Goal: Navigation & Orientation: Find specific page/section

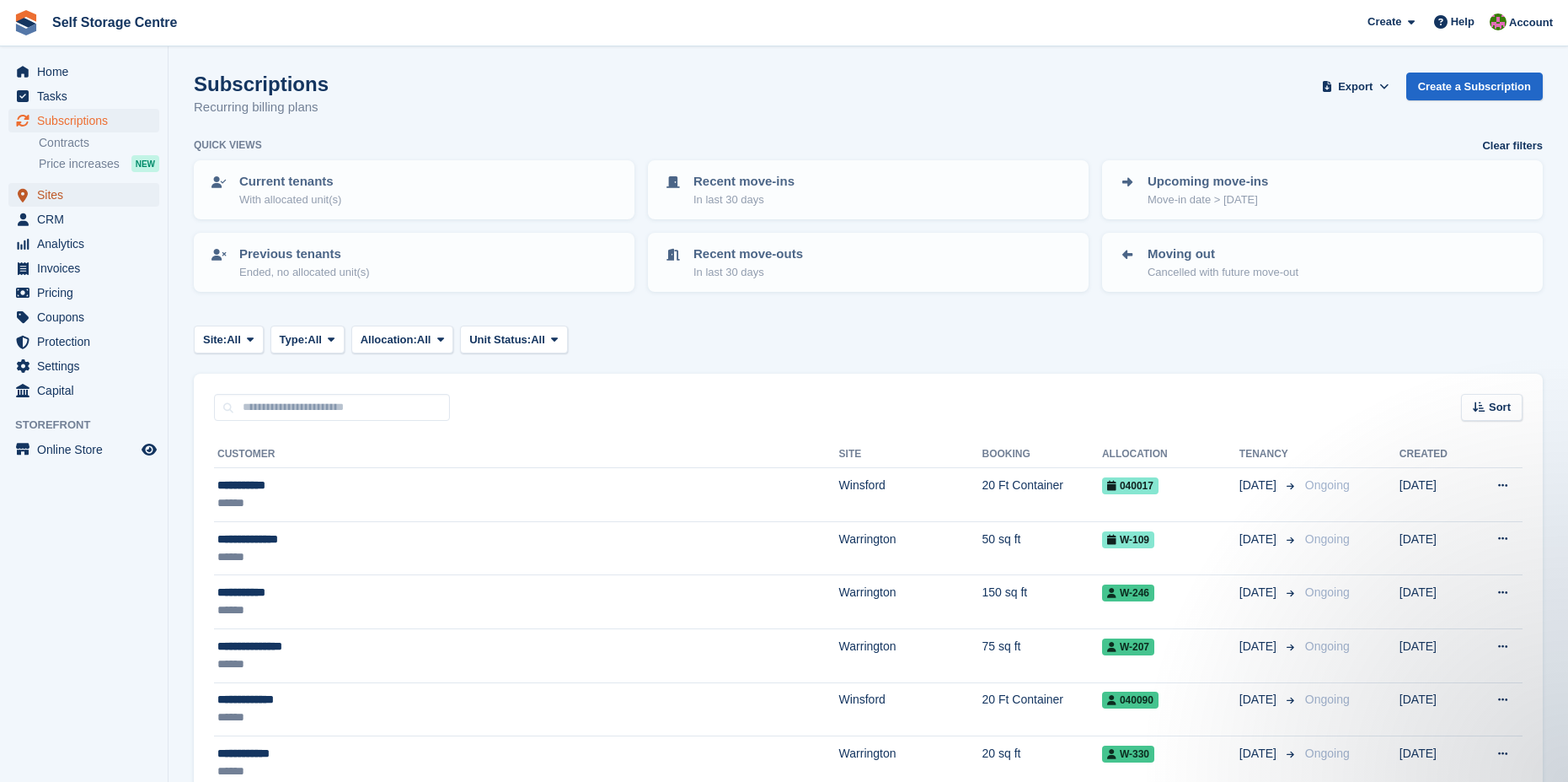
click at [44, 197] on span "Sites" at bounding box center [87, 195] width 101 height 24
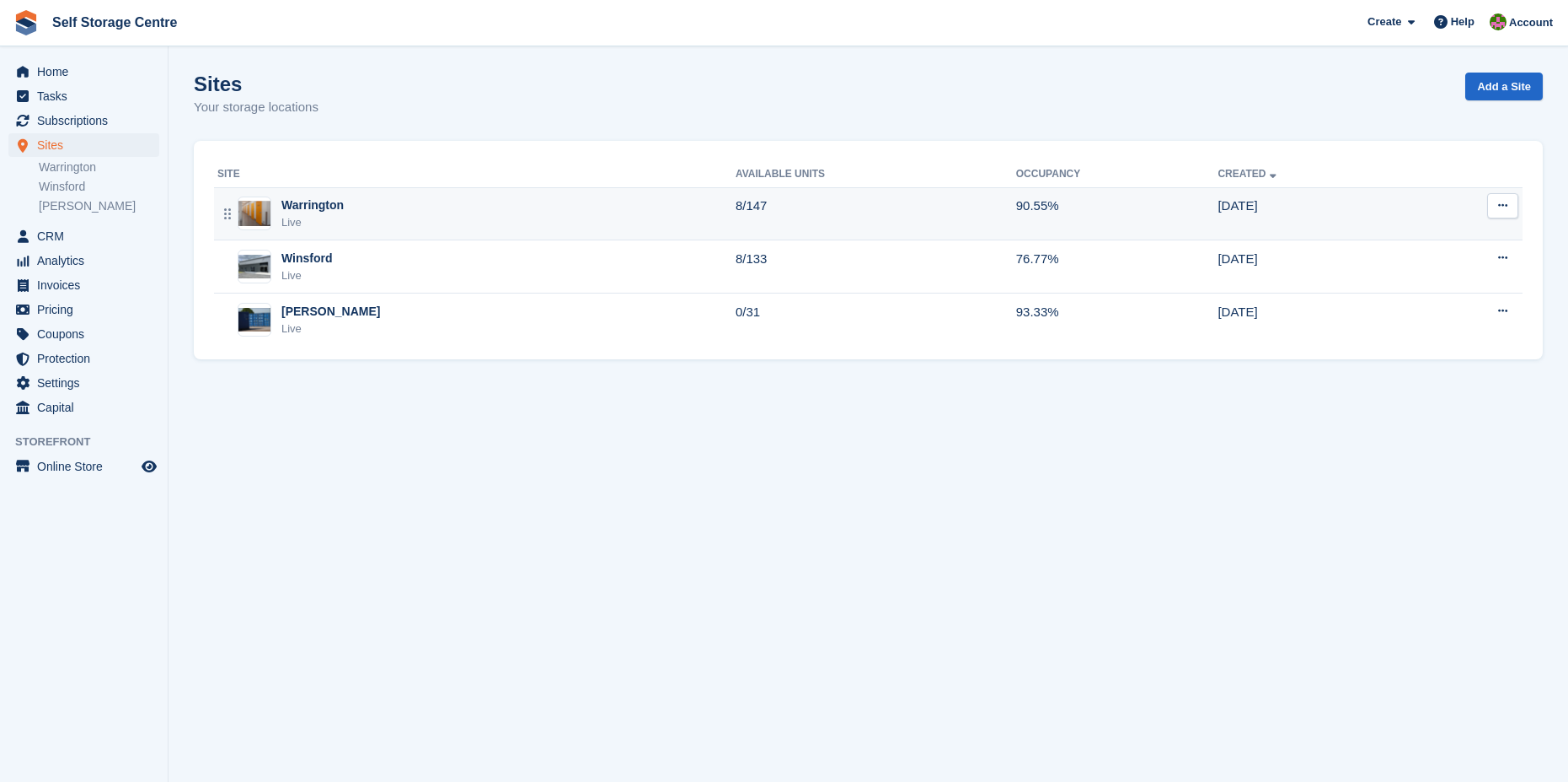
click at [310, 215] on div "Warrington" at bounding box center [312, 206] width 63 height 18
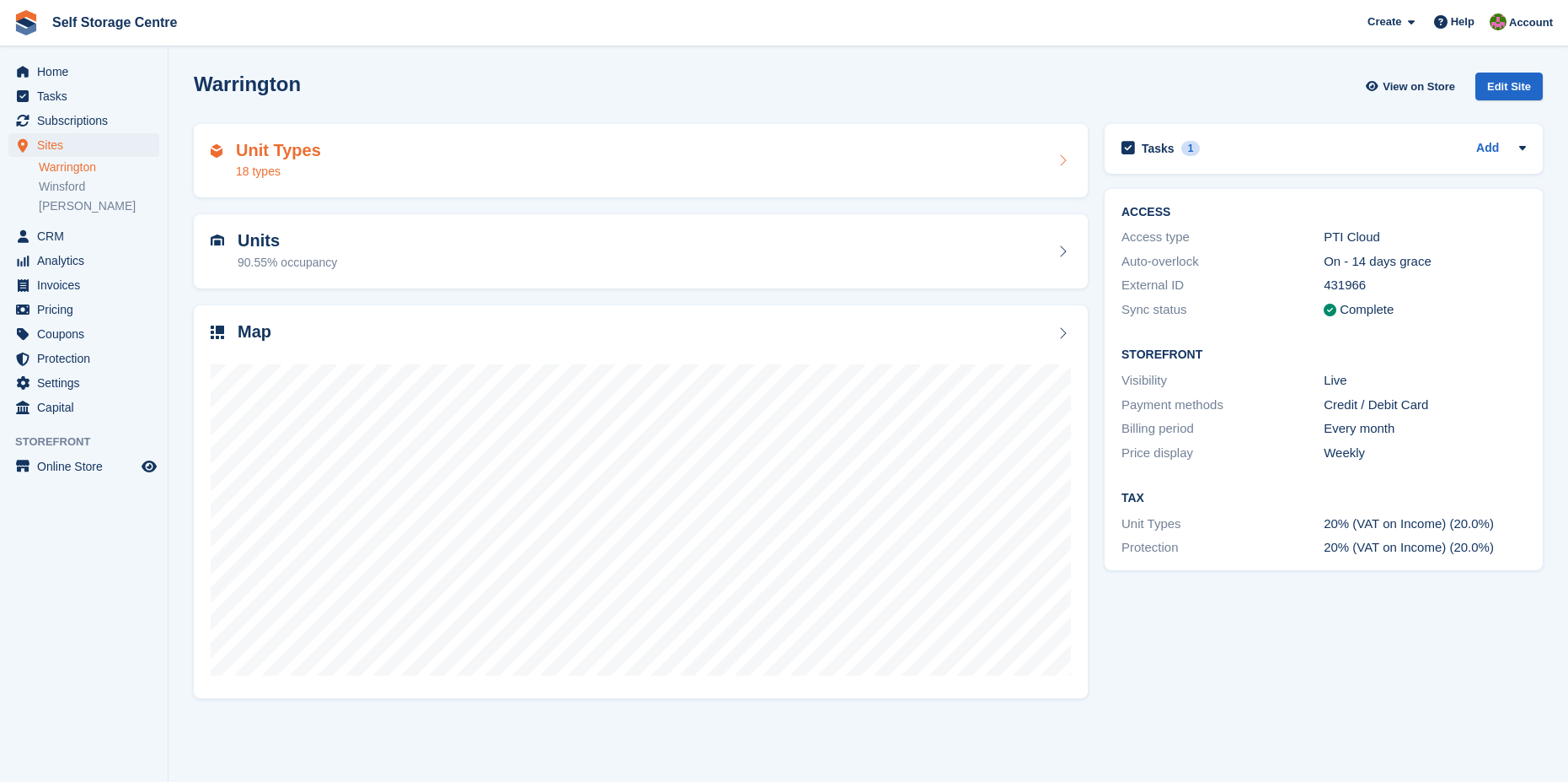
click at [264, 155] on h2 "Unit Types" at bounding box center [279, 151] width 85 height 20
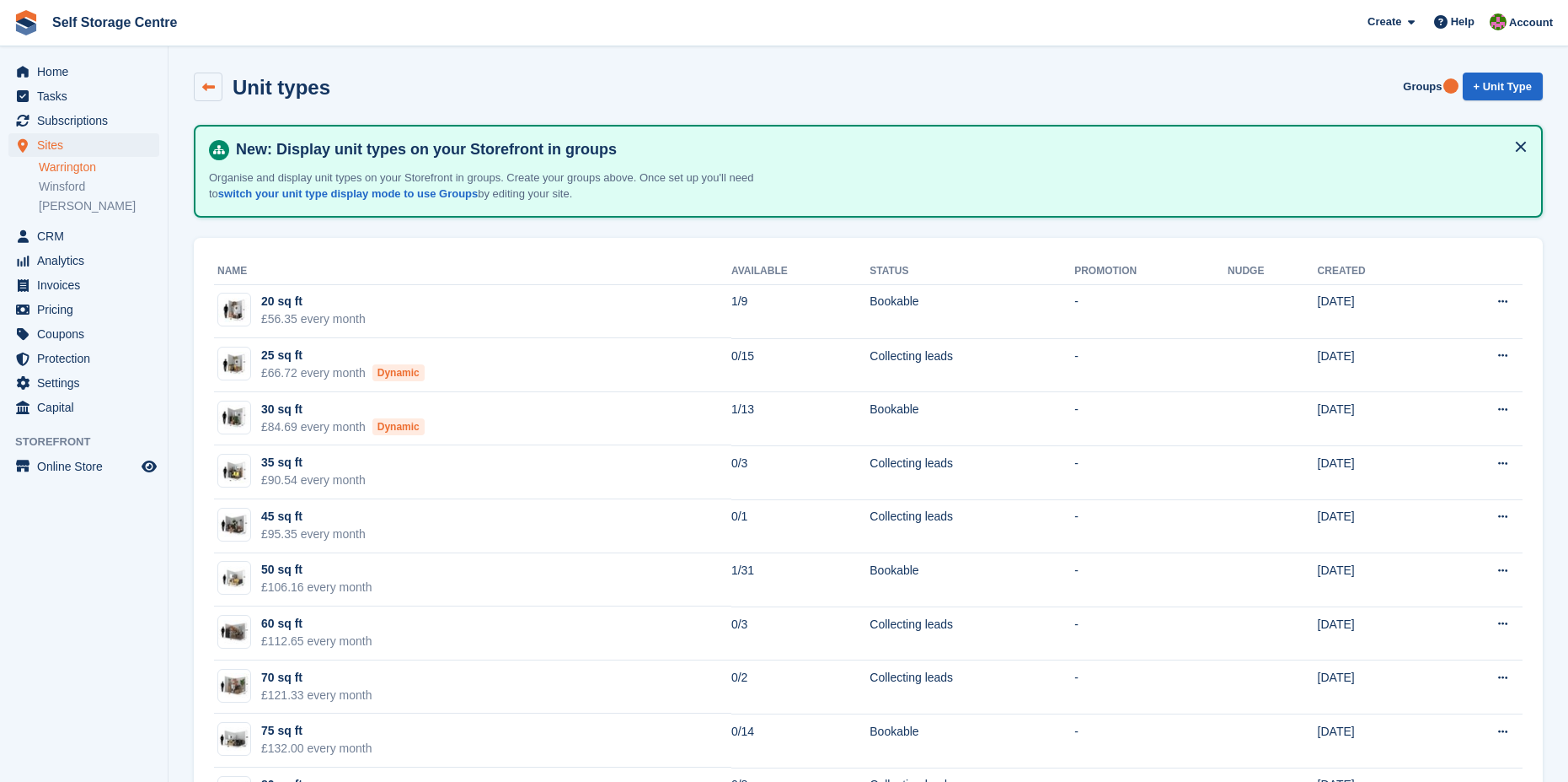
click at [211, 81] on icon at bounding box center [209, 86] width 13 height 13
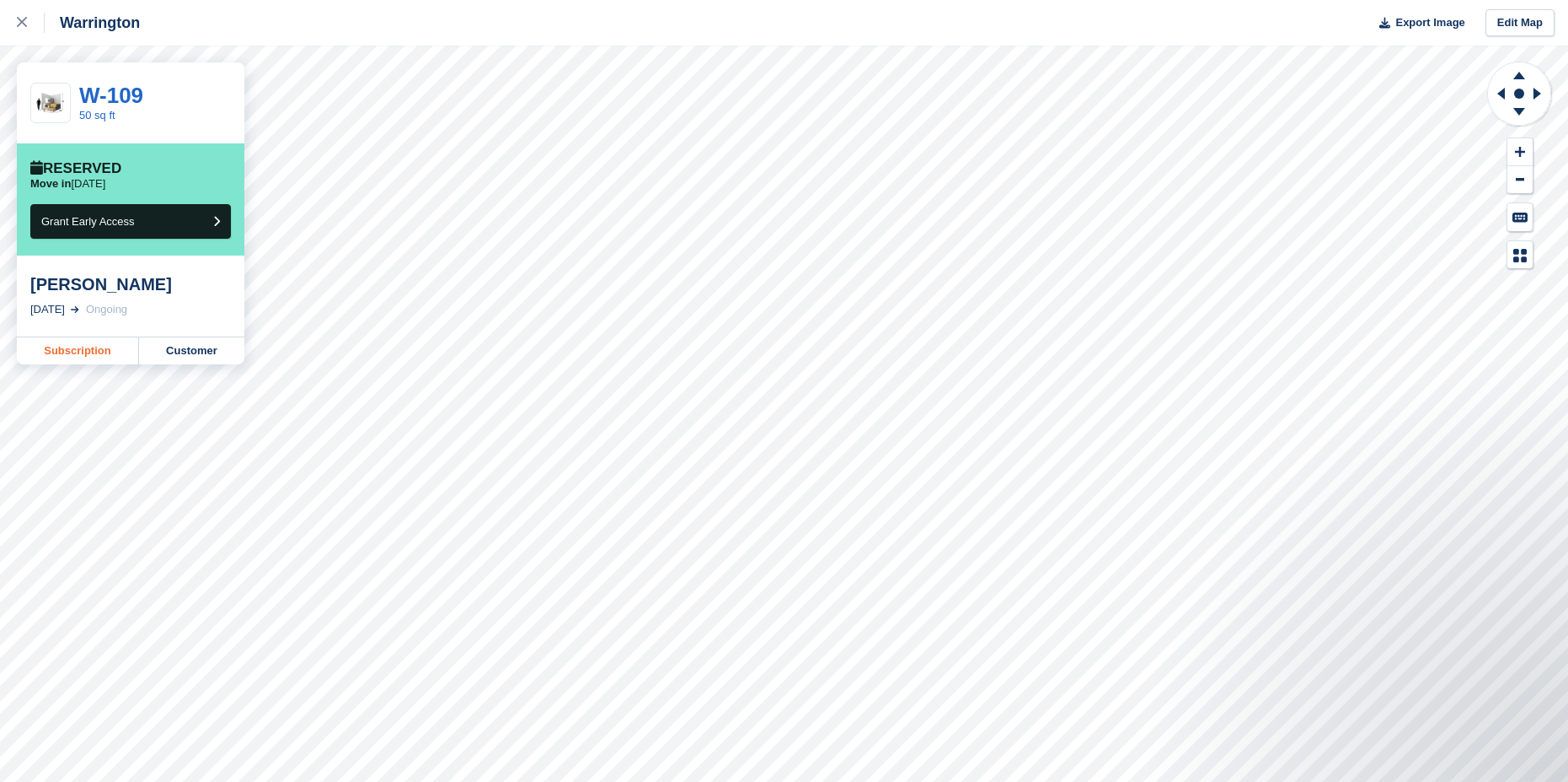
click at [93, 348] on link "Subscription" at bounding box center [77, 350] width 122 height 27
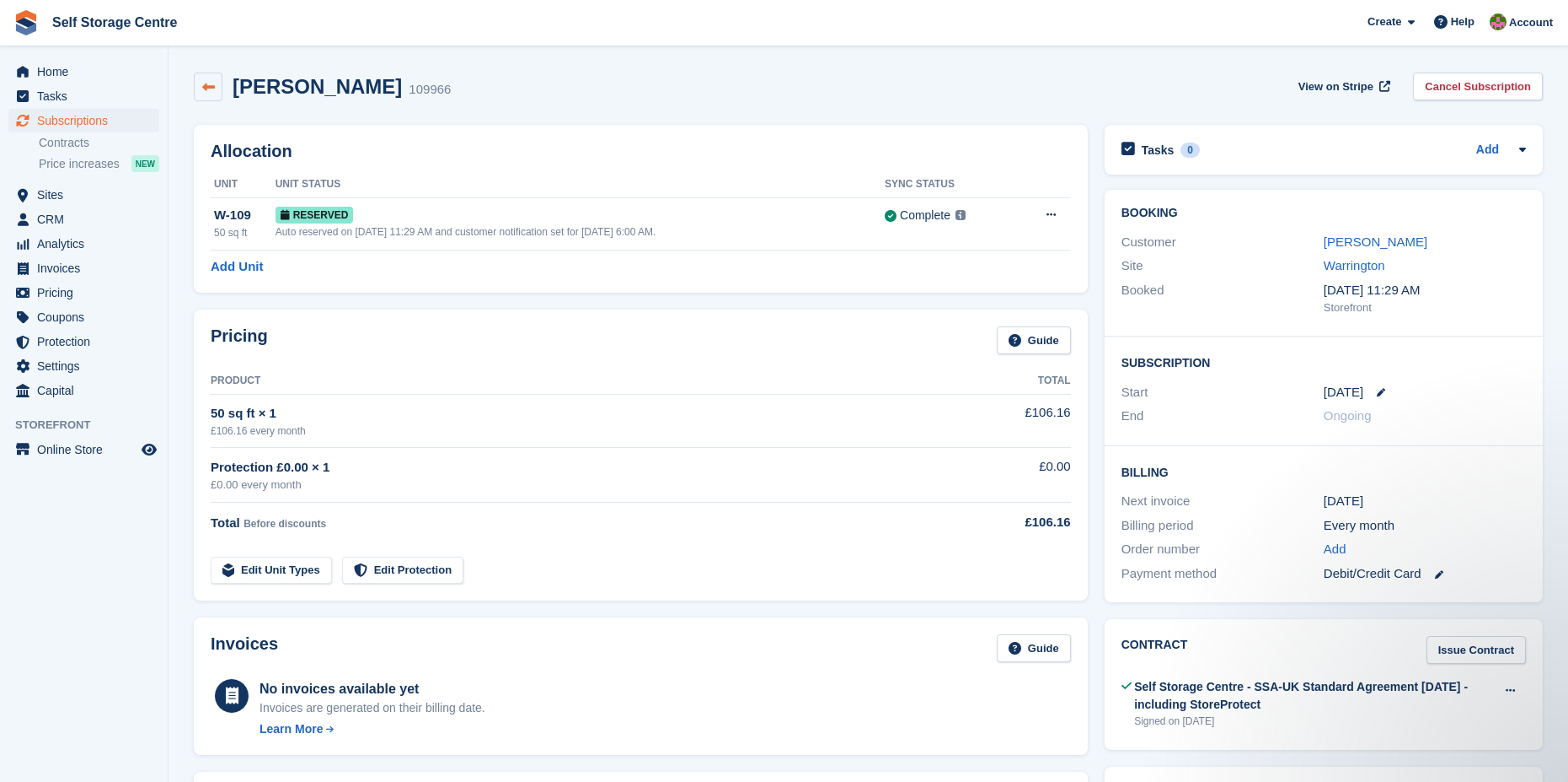
click at [201, 80] on link at bounding box center [208, 86] width 29 height 29
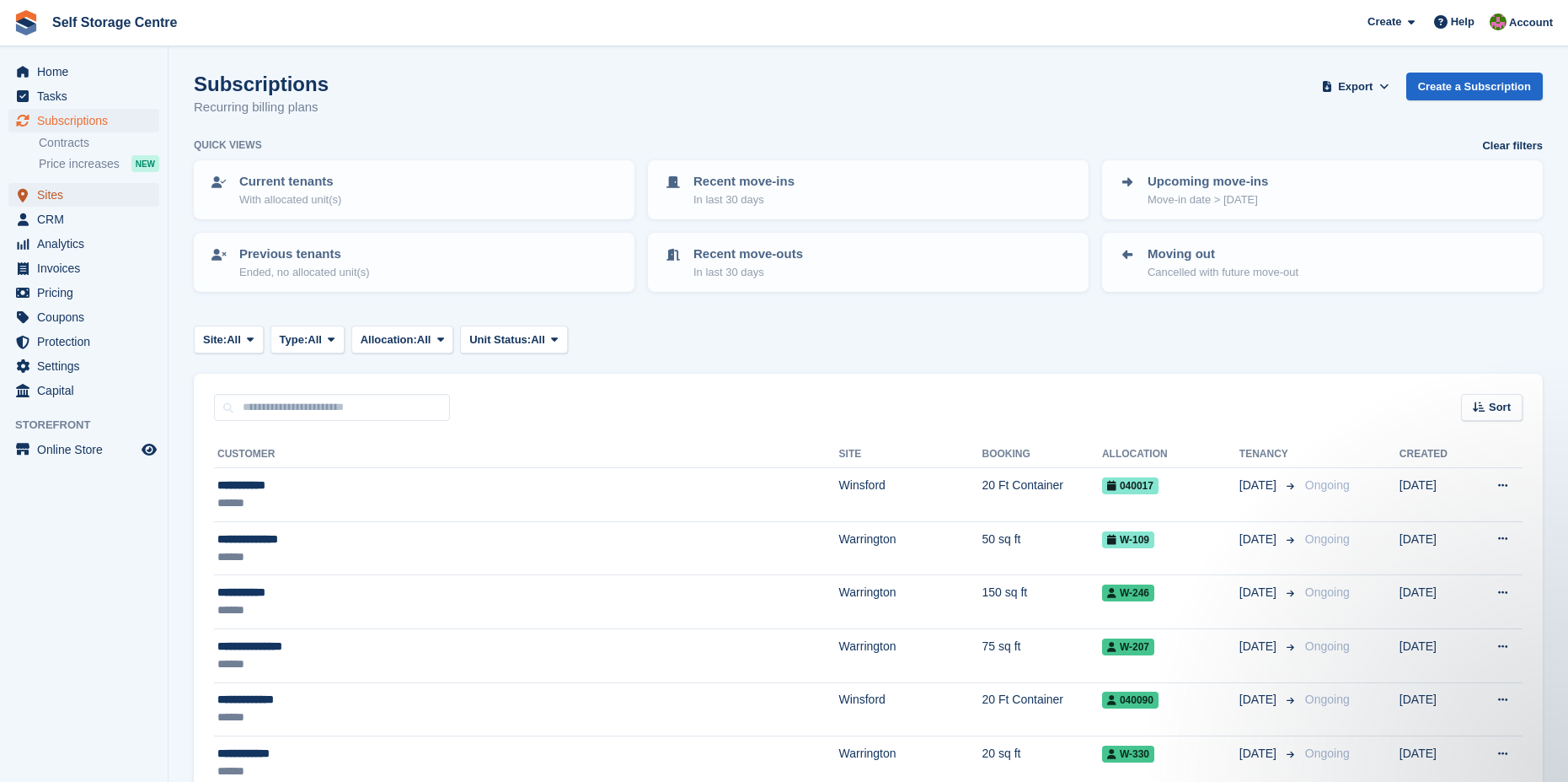
click at [56, 193] on span "Sites" at bounding box center [87, 195] width 101 height 24
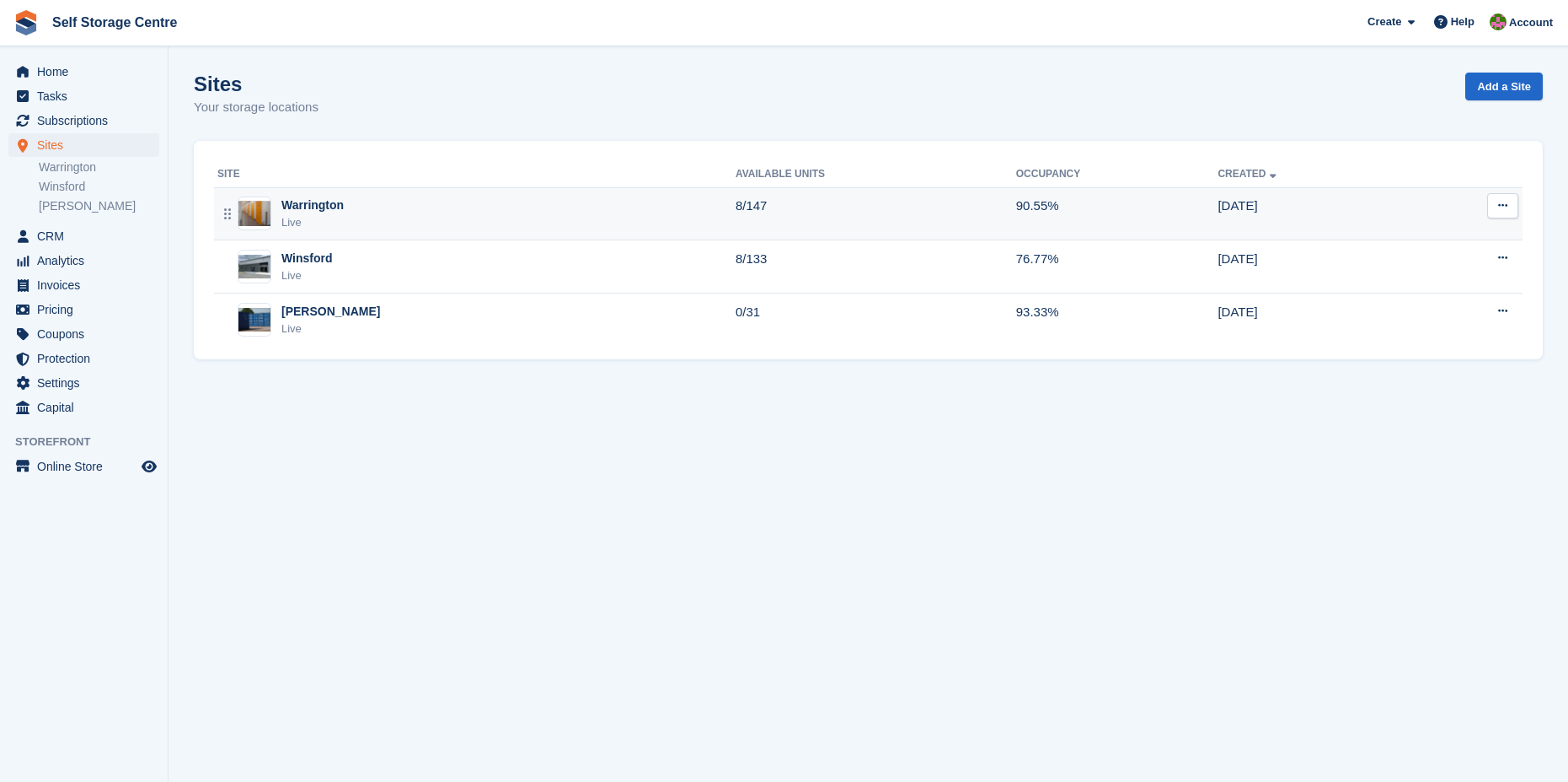
click at [306, 213] on div "Warrington" at bounding box center [312, 206] width 63 height 18
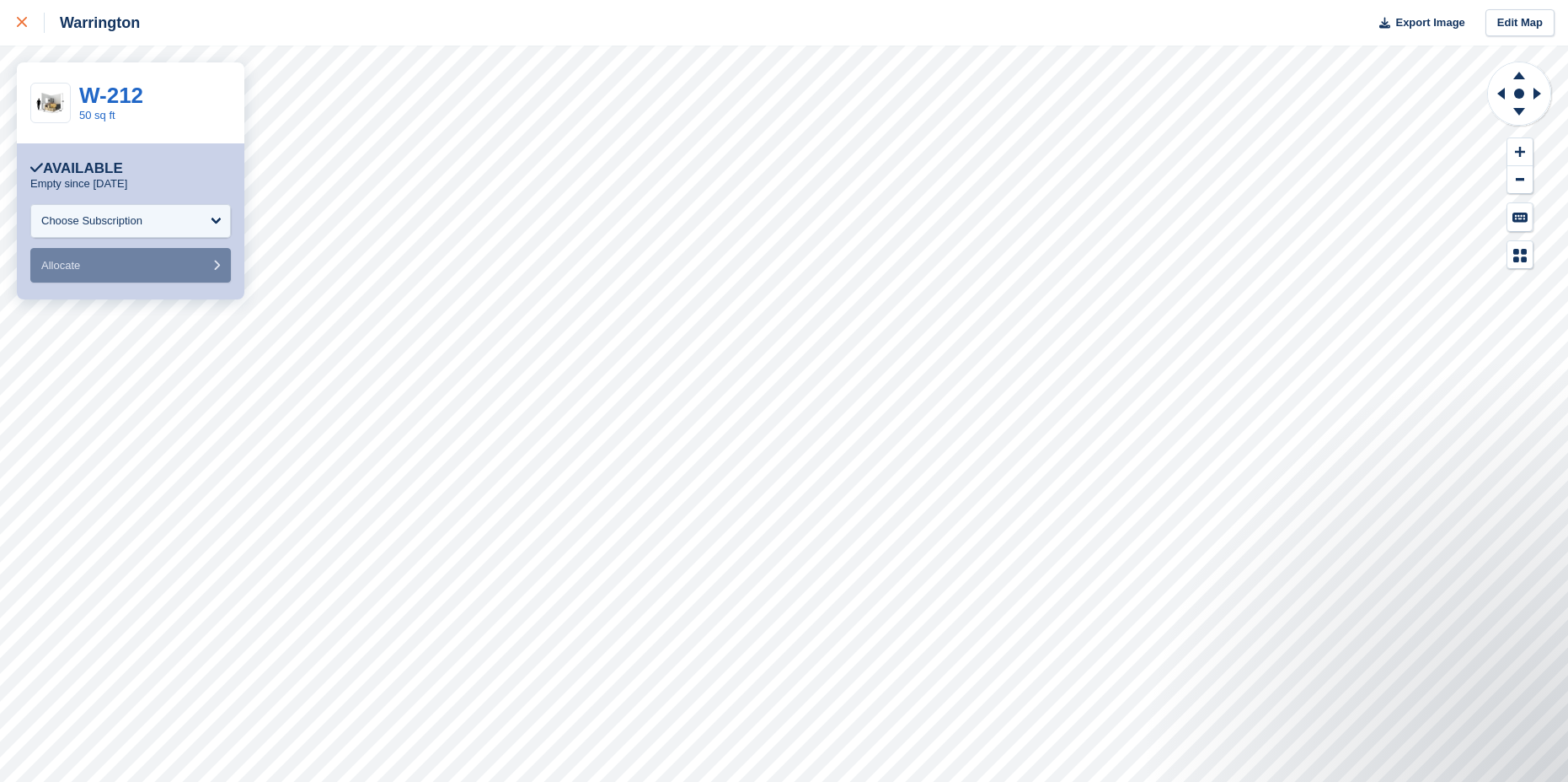
click at [21, 20] on icon at bounding box center [22, 22] width 10 height 10
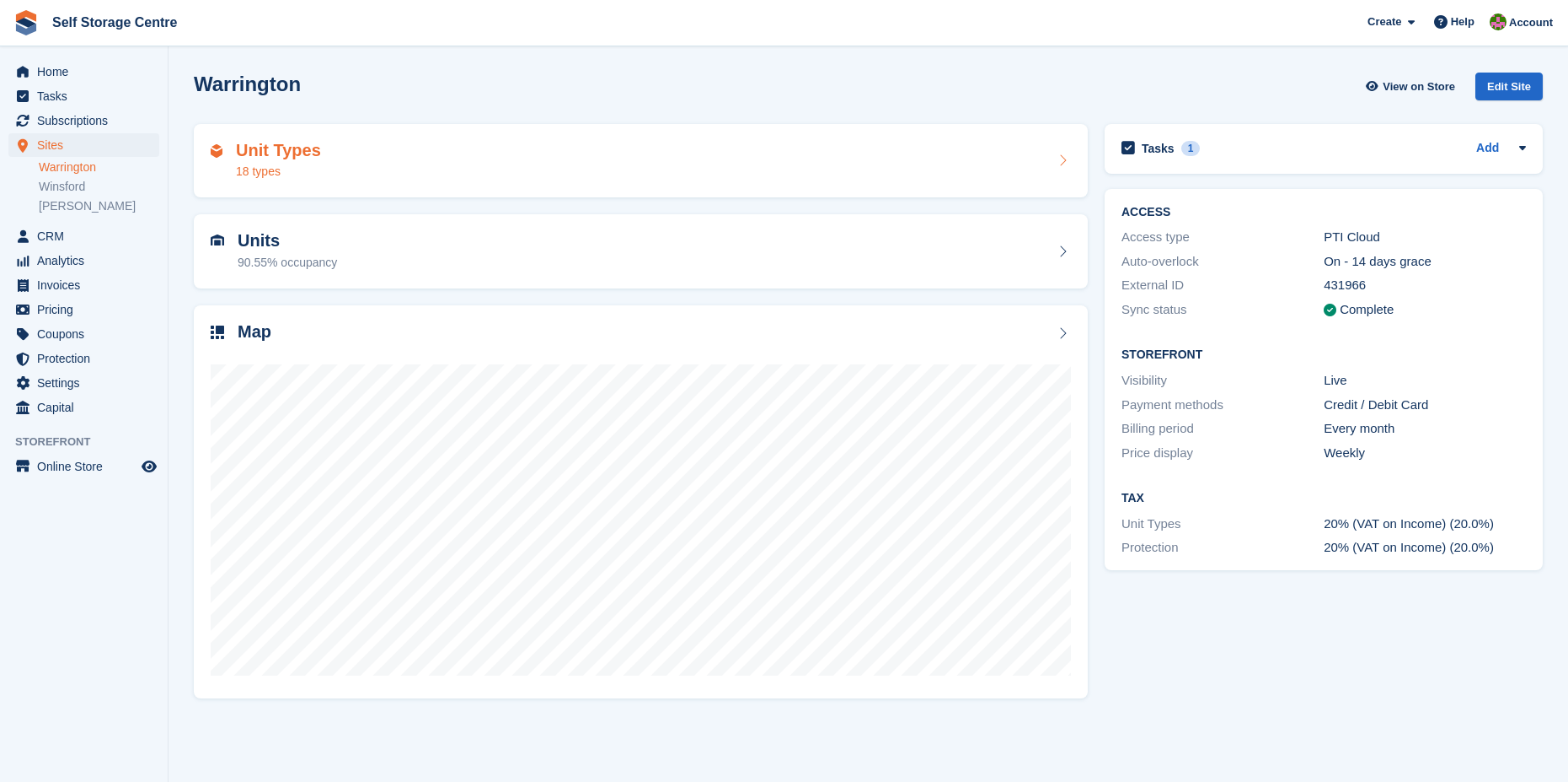
click at [273, 146] on h2 "Unit Types" at bounding box center [279, 151] width 85 height 20
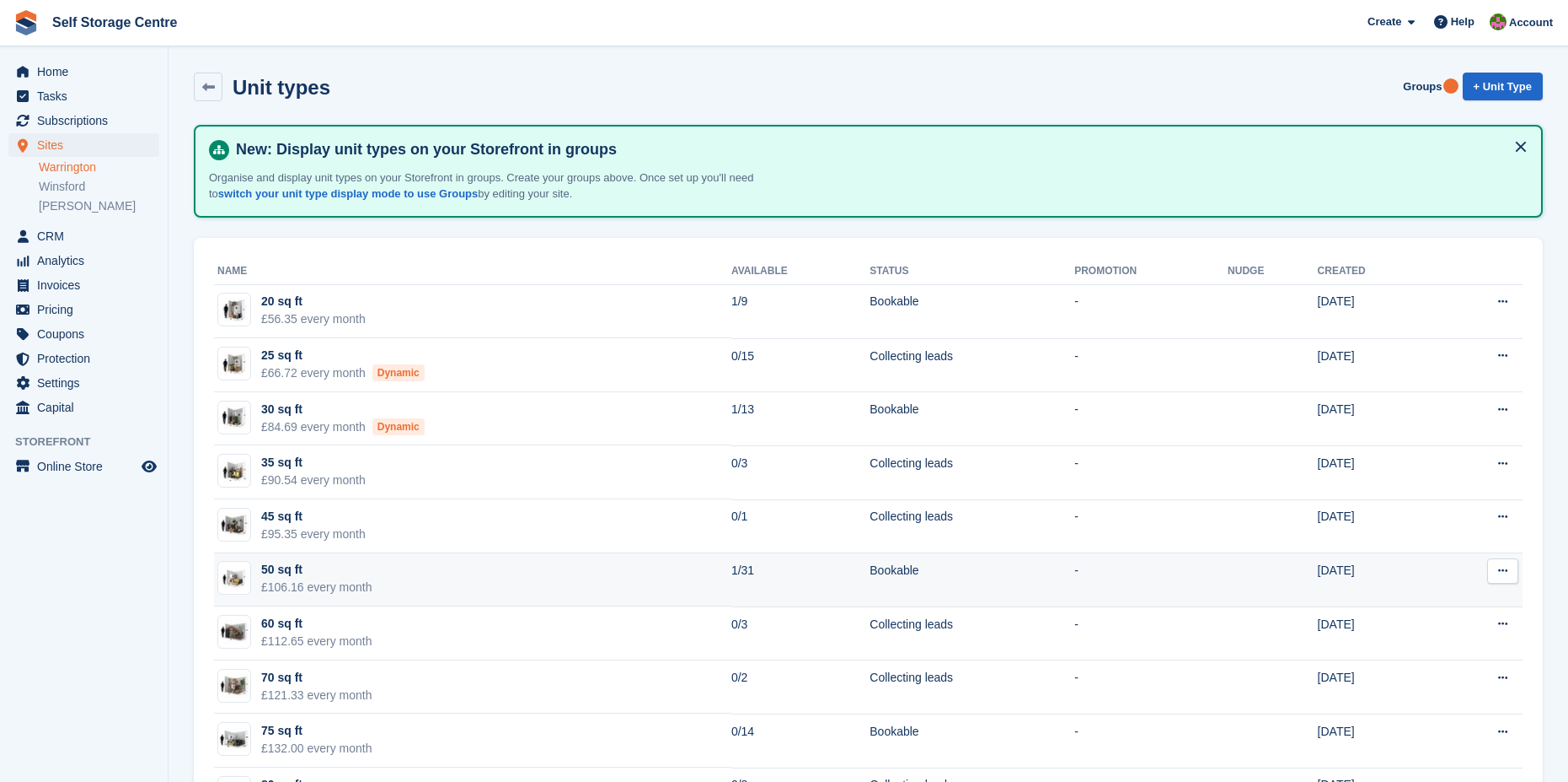
click at [279, 572] on div "50 sq ft" at bounding box center [317, 569] width 111 height 18
